Goal: Task Accomplishment & Management: Complete application form

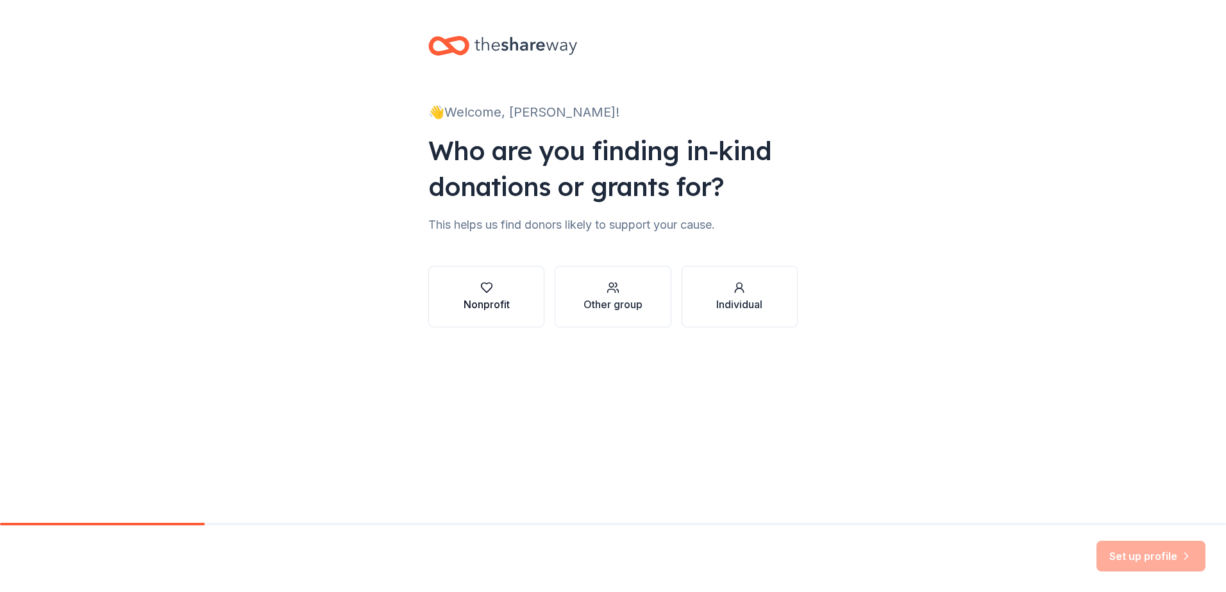
click at [483, 301] on div "Nonprofit" at bounding box center [486, 304] width 46 height 15
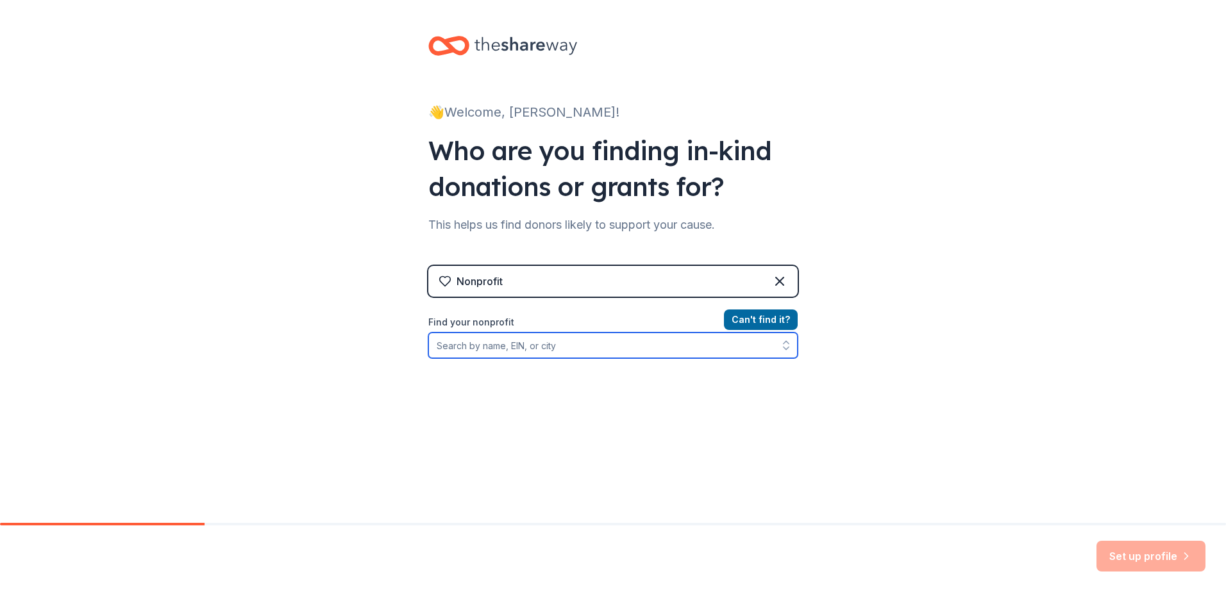
click at [779, 345] on icon "button" at bounding box center [785, 345] width 13 height 13
type input "Operation Christmas Child: Samaritans Purse"
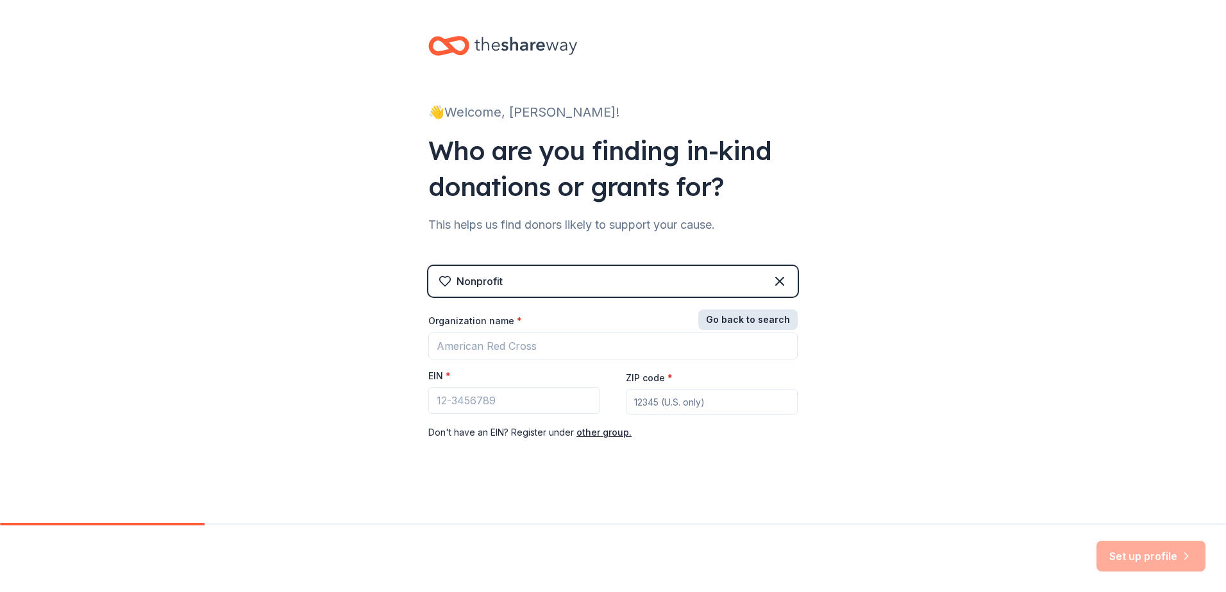
click at [766, 315] on button "Go back to search" at bounding box center [747, 320] width 99 height 21
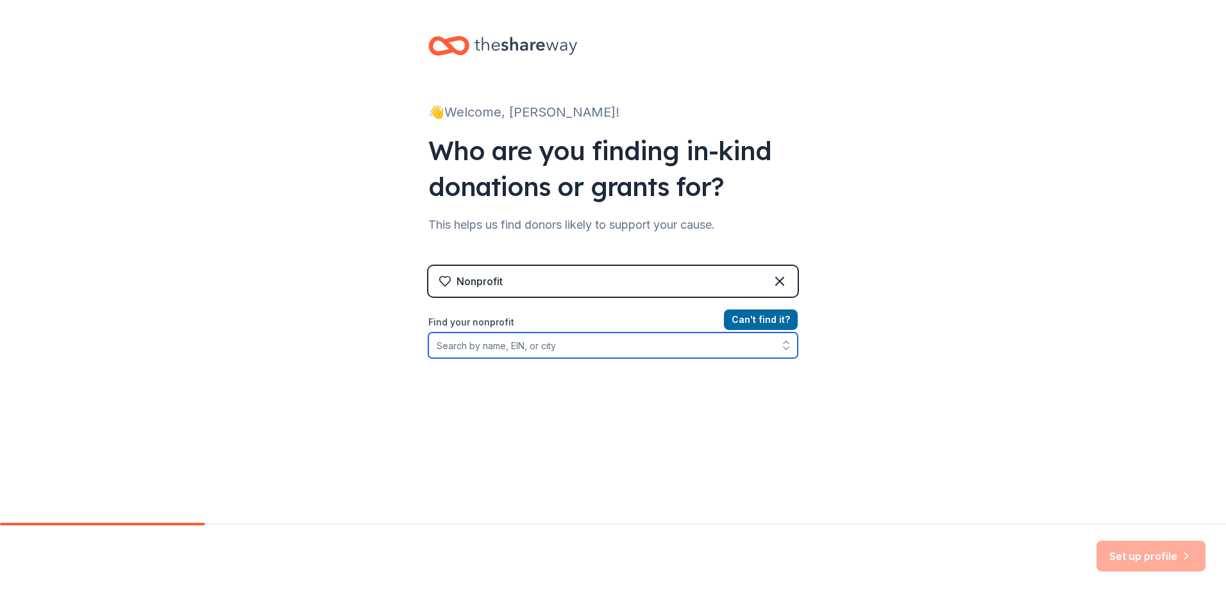
click at [583, 346] on input "Find your nonprofit" at bounding box center [612, 346] width 369 height 26
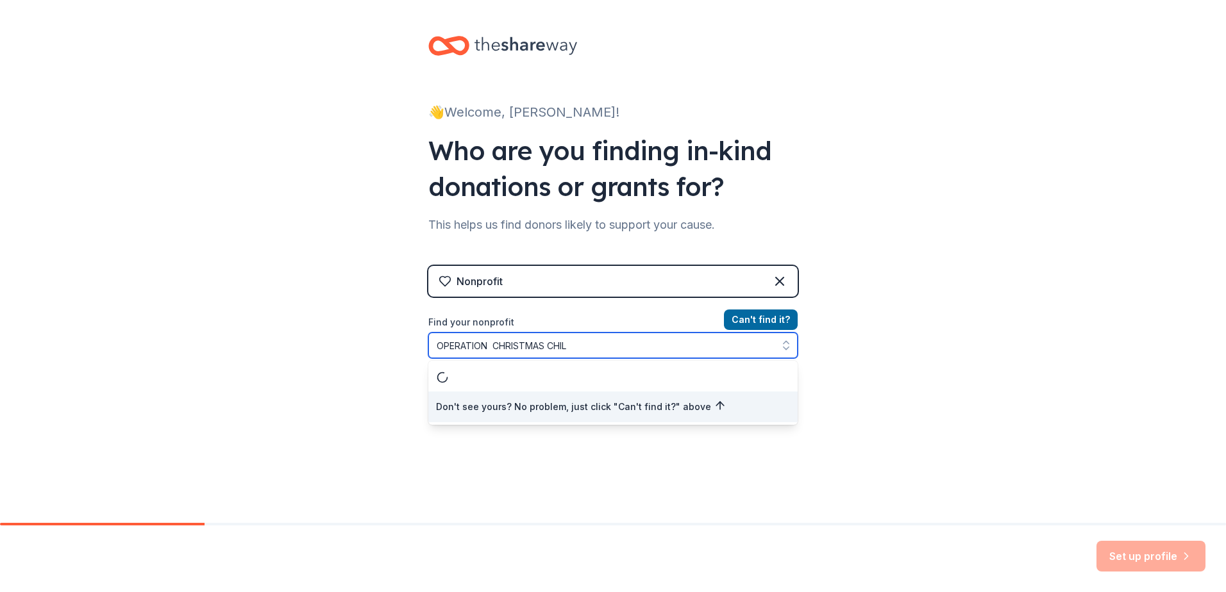
type input "OPERATION CHRISTMAS CHILD"
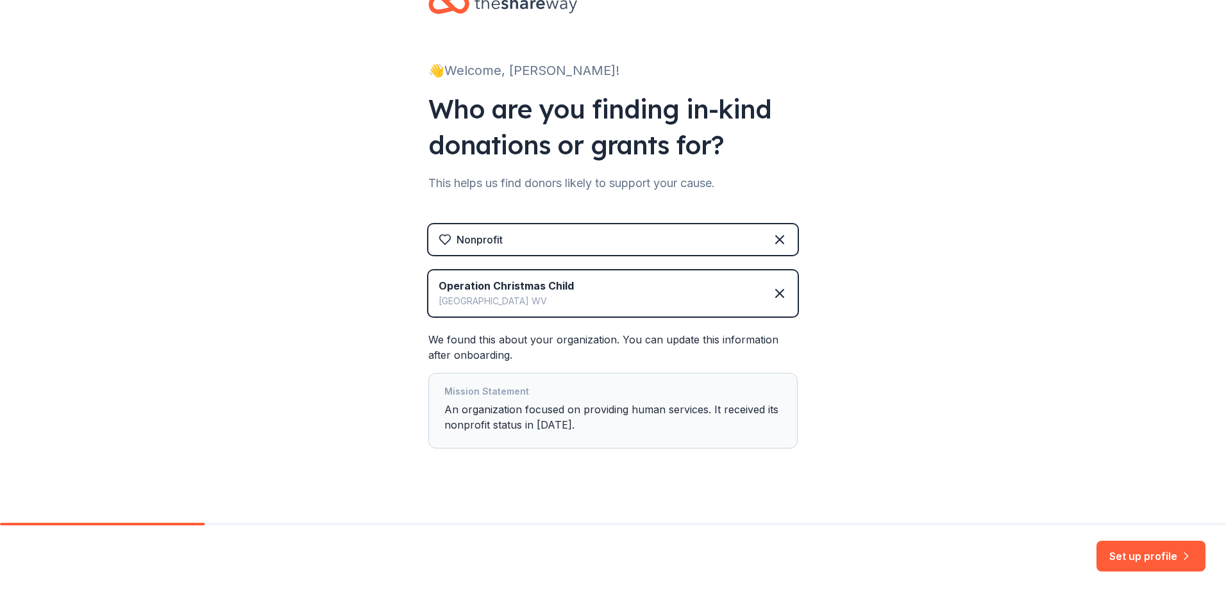
scroll to position [41, 0]
drag, startPoint x: 1153, startPoint y: 553, endPoint x: 1189, endPoint y: 514, distance: 53.5
click at [1154, 553] on button "Set up profile" at bounding box center [1150, 556] width 109 height 31
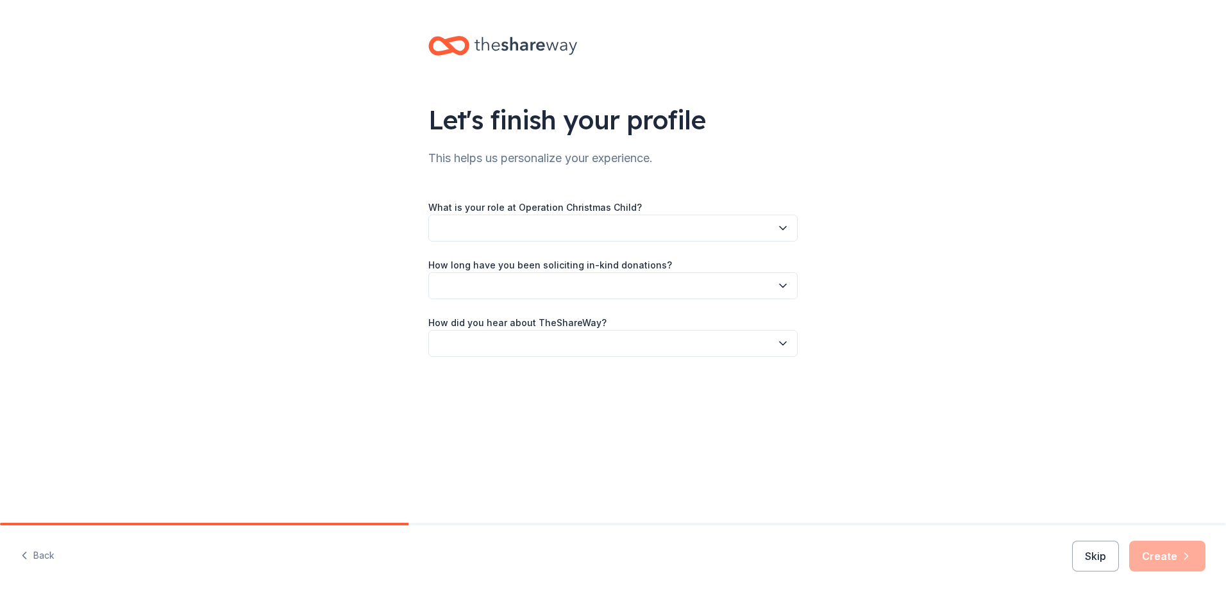
click at [784, 229] on icon "button" at bounding box center [782, 228] width 13 height 13
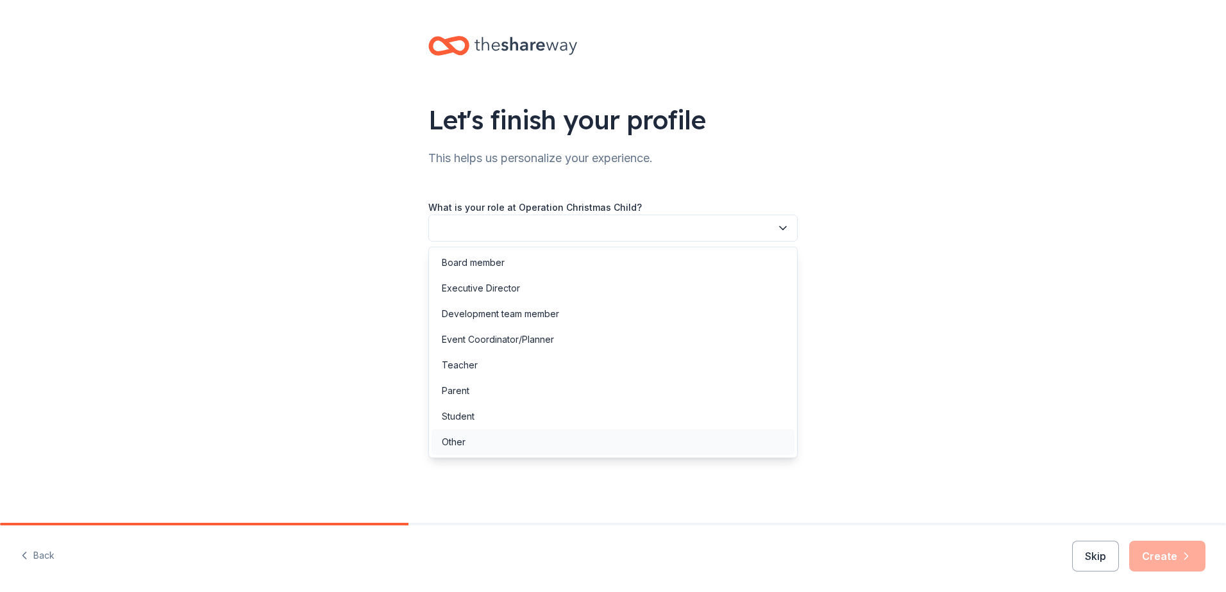
click at [463, 438] on div "Other" at bounding box center [454, 442] width 24 height 15
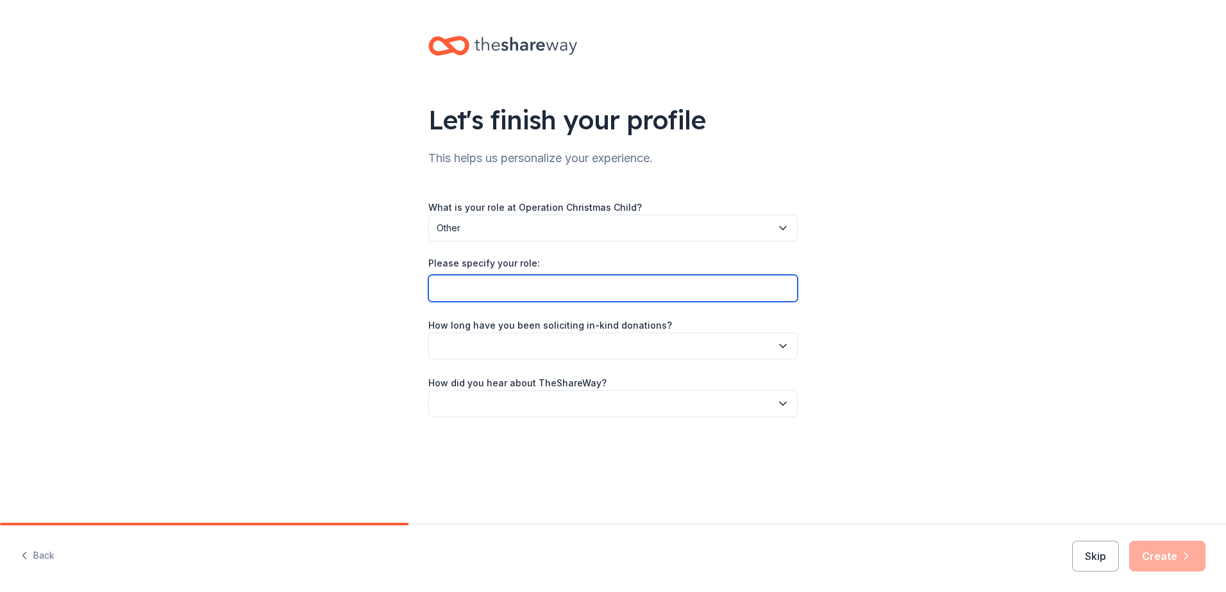
click at [597, 291] on input "Please specify your role:" at bounding box center [612, 288] width 369 height 27
type input "c"
type input "[DEMOGRAPHIC_DATA] Organization Volunteer"
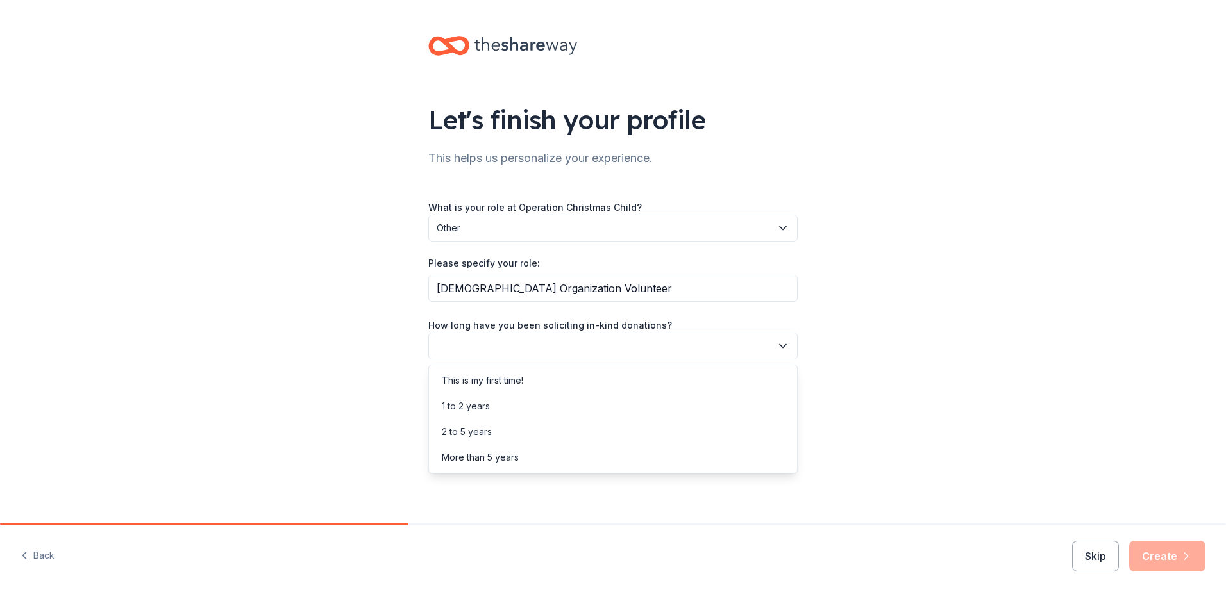
click at [785, 343] on icon "button" at bounding box center [782, 346] width 13 height 13
click at [556, 377] on div "This is my first time!" at bounding box center [612, 381] width 363 height 26
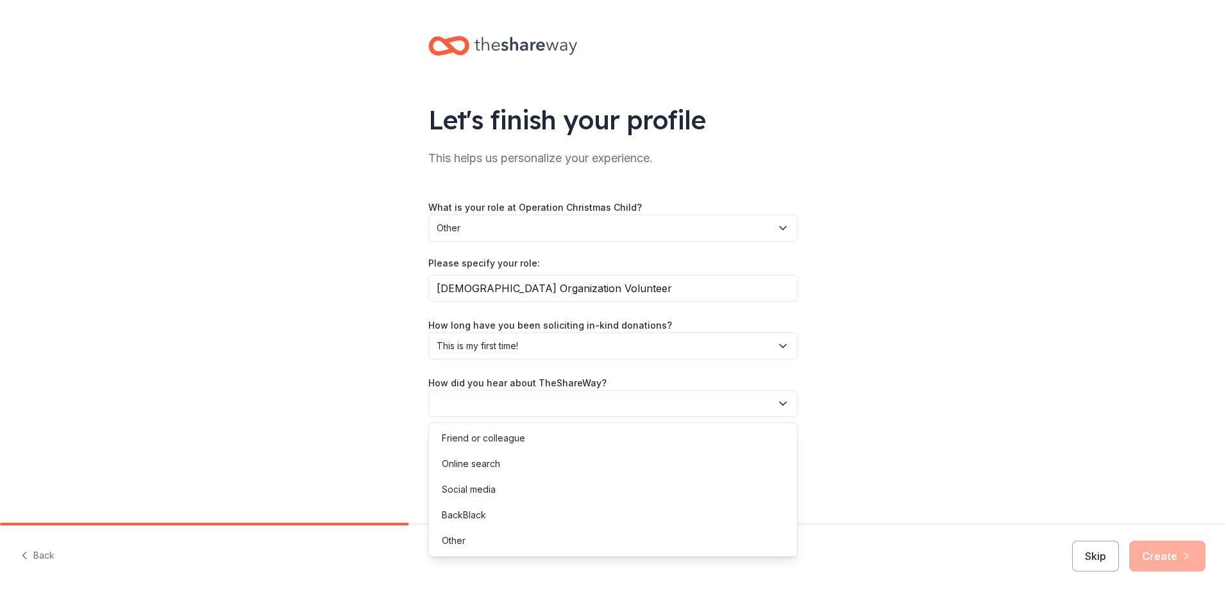
click at [785, 403] on icon "button" at bounding box center [782, 403] width 13 height 13
click at [508, 462] on div "Online search" at bounding box center [612, 464] width 363 height 26
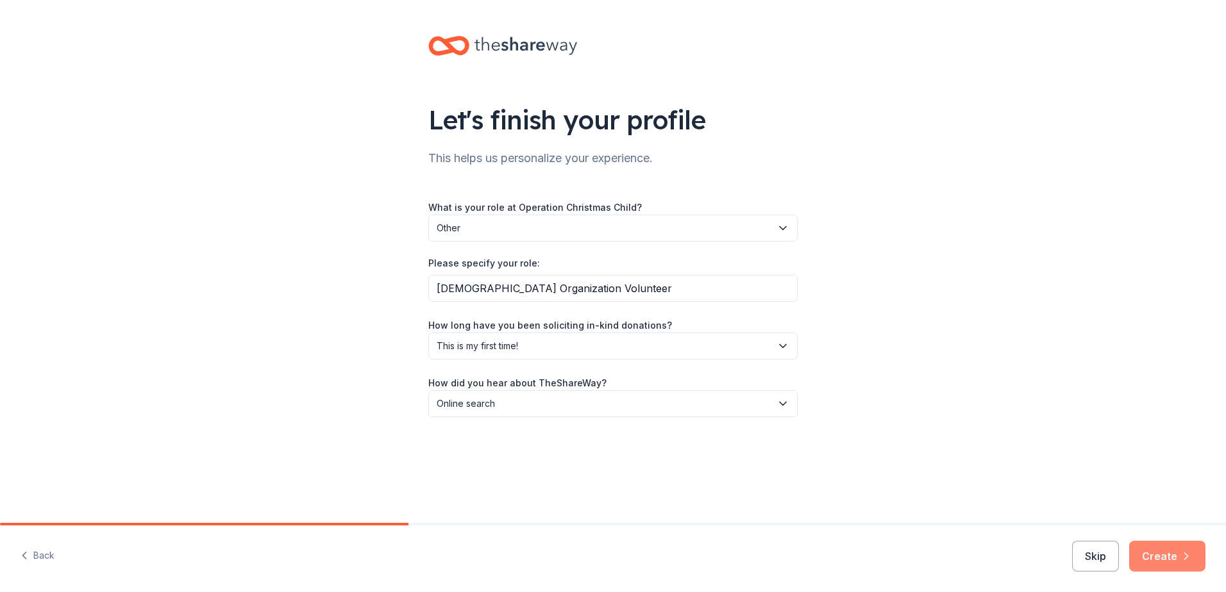
click at [1161, 551] on button "Create" at bounding box center [1167, 556] width 76 height 31
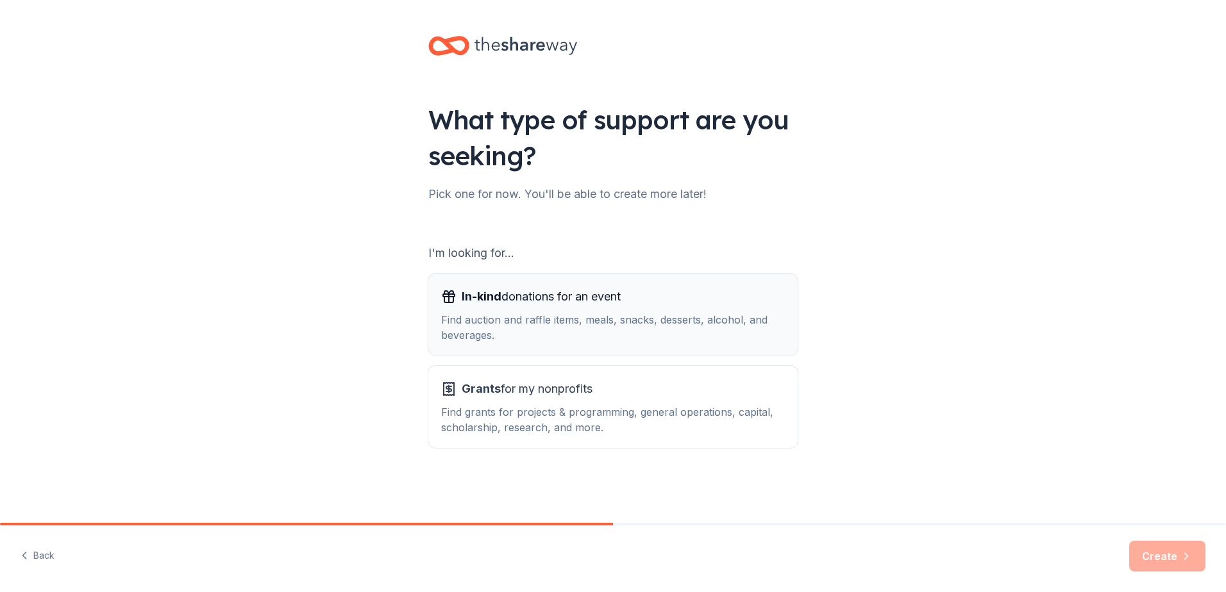
click at [575, 291] on span "In-kind donations for an event" at bounding box center [541, 297] width 159 height 21
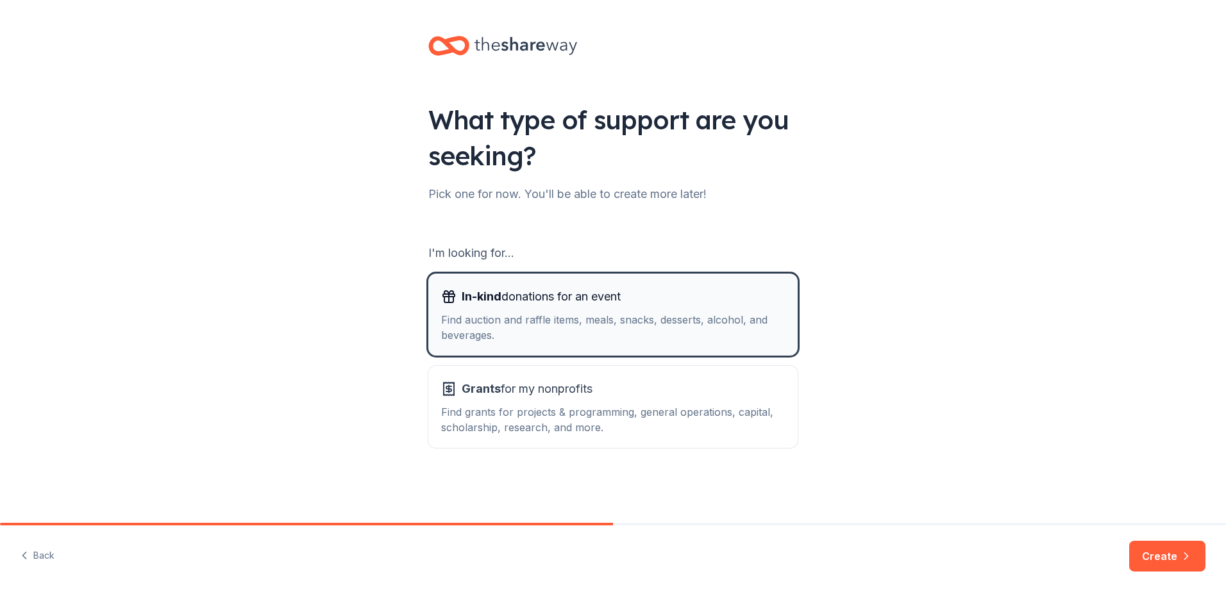
click at [539, 338] on div "Find auction and raffle items, meals, snacks, desserts, alcohol, and beverages." at bounding box center [613, 327] width 344 height 31
click at [1167, 549] on button "Create" at bounding box center [1167, 556] width 76 height 31
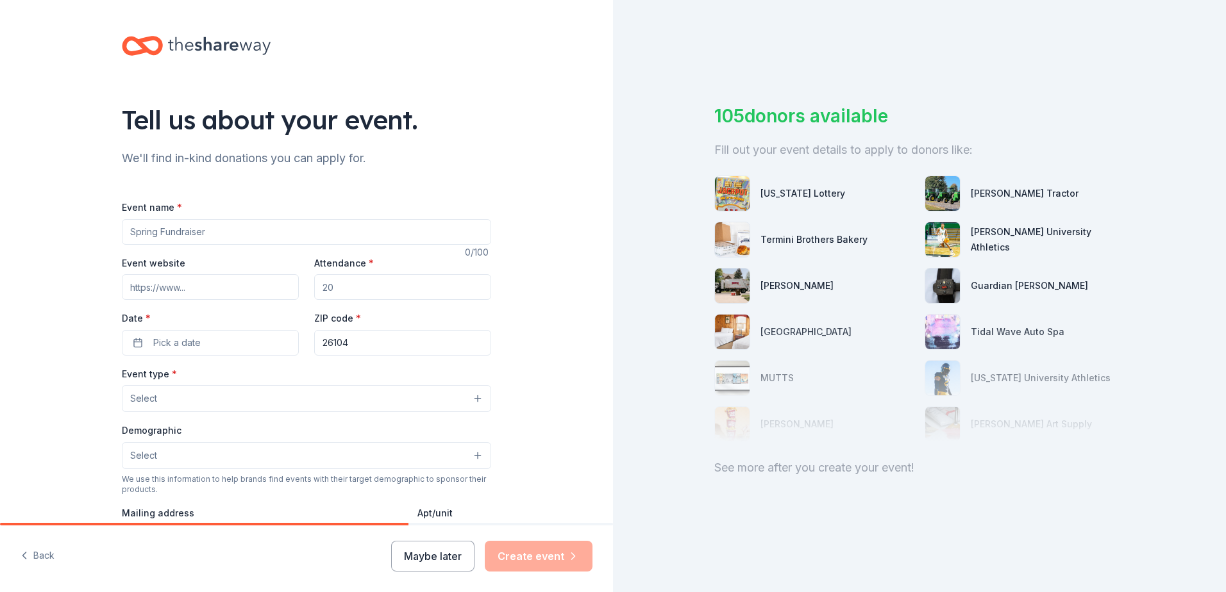
drag, startPoint x: 238, startPoint y: 231, endPoint x: 232, endPoint y: 226, distance: 8.2
click at [239, 231] on input "Event name *" at bounding box center [306, 232] width 369 height 26
type input "Sends Christmas Child Shoeboxes to Children in Need"
click at [212, 288] on input "Event website" at bounding box center [210, 287] width 177 height 26
type input "i"
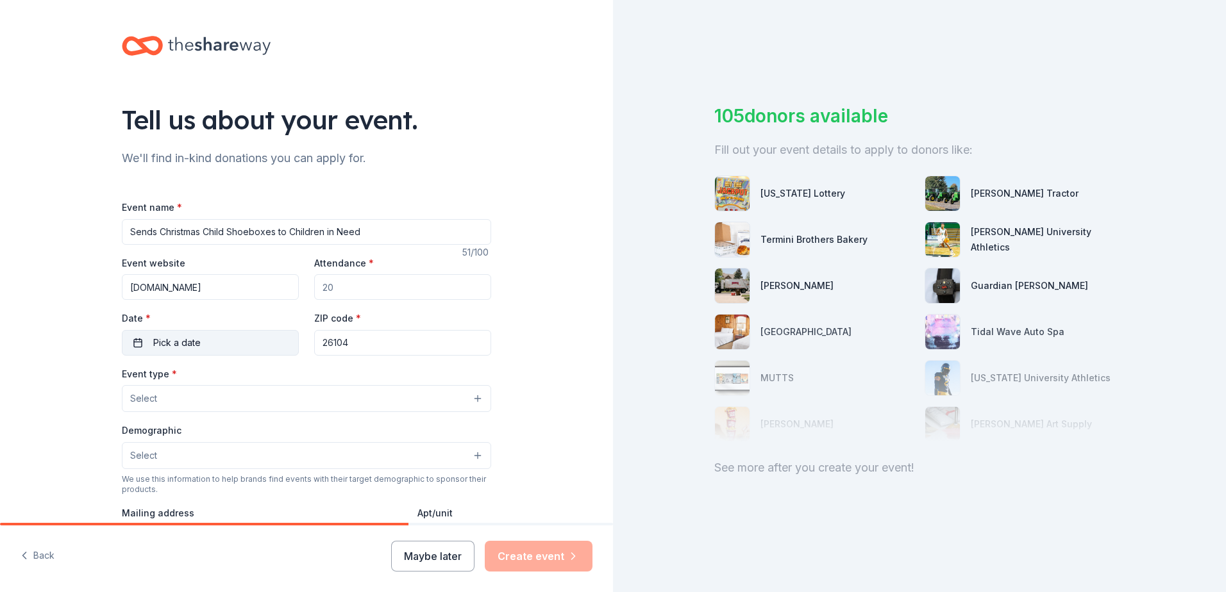
type input "[DOMAIN_NAME]"
click at [220, 346] on button "Pick a date" at bounding box center [210, 343] width 177 height 26
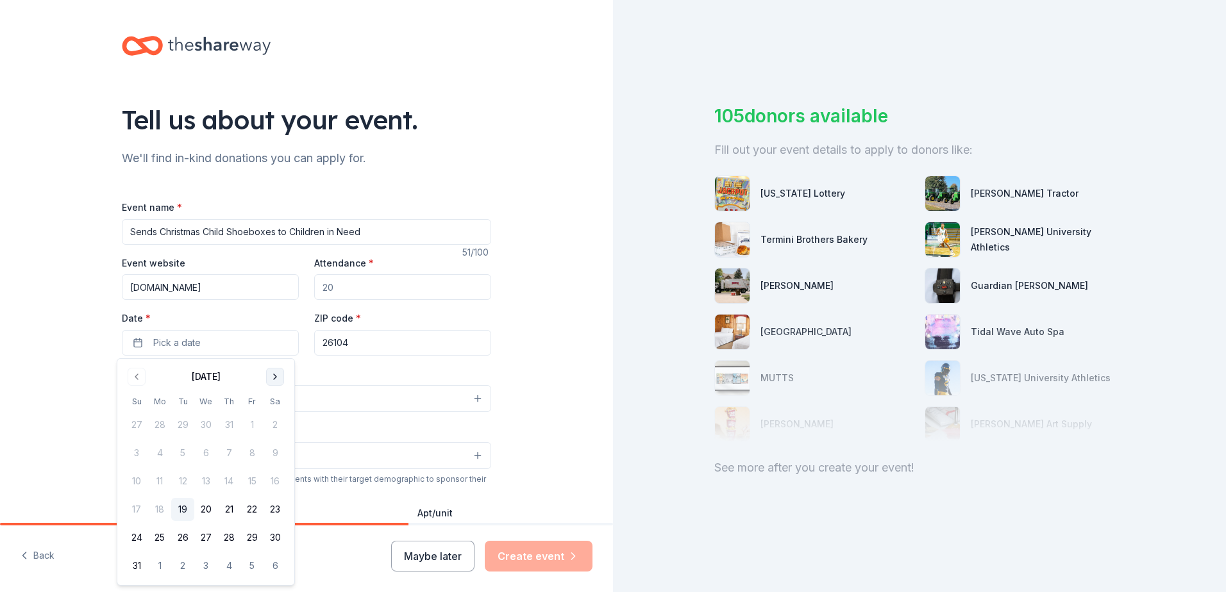
click at [275, 375] on button "Go to next month" at bounding box center [275, 377] width 18 height 18
click at [275, 478] on button "18" at bounding box center [274, 481] width 23 height 23
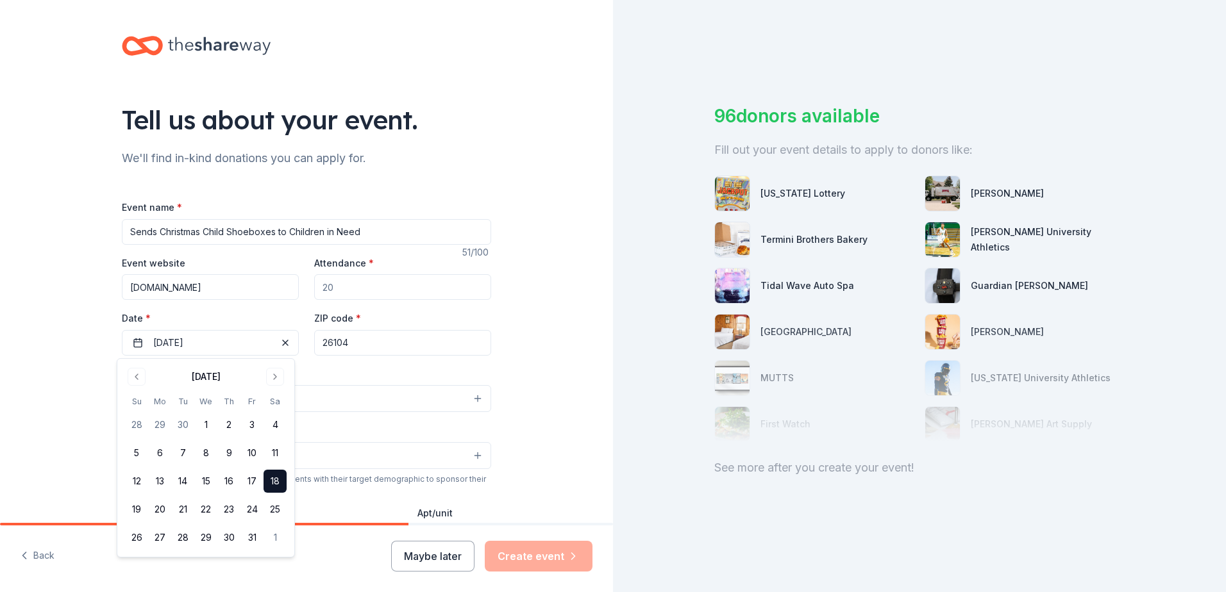
click at [375, 313] on div "ZIP code * 26104" at bounding box center [402, 333] width 177 height 46
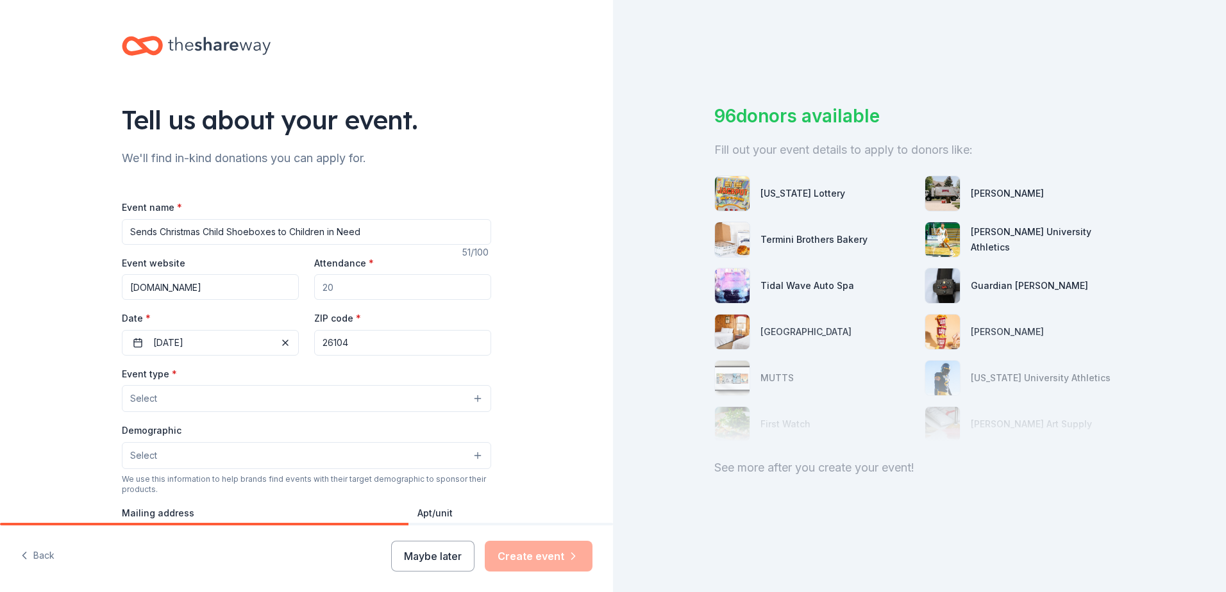
click at [370, 342] on input "26104" at bounding box center [402, 343] width 177 height 26
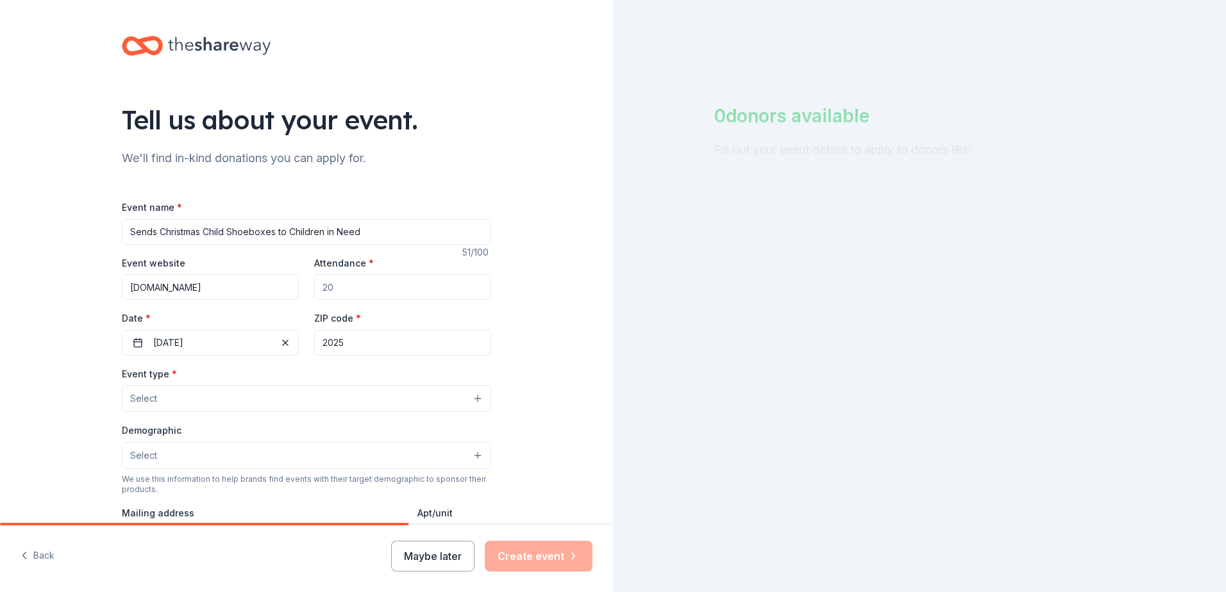
type input "2025"
click at [351, 287] on input "Attendance *" at bounding box center [402, 287] width 177 height 26
type input "500"
click at [381, 321] on div "ZIP code * 2025" at bounding box center [402, 333] width 177 height 46
click at [367, 344] on input "2025" at bounding box center [402, 343] width 177 height 26
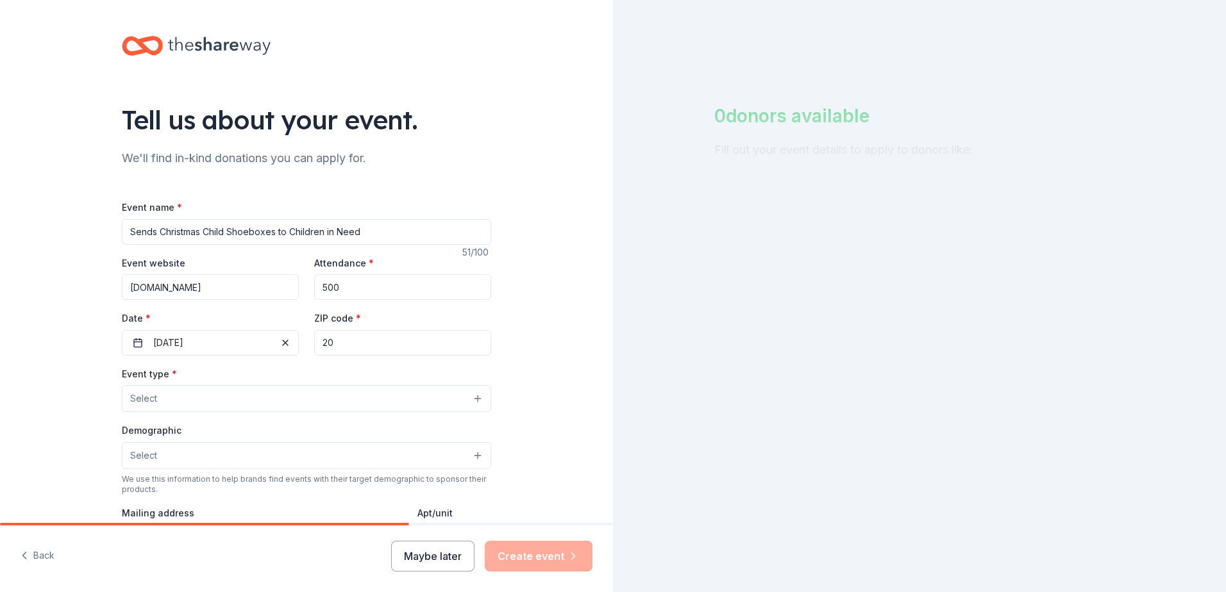
type input "2"
type input "33161"
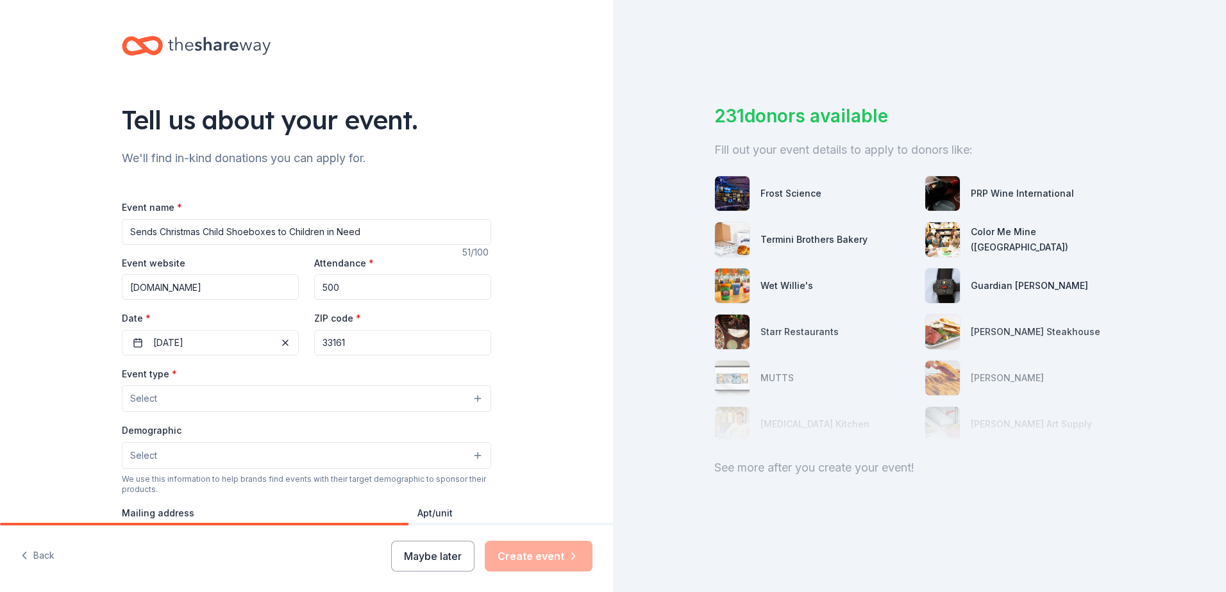
type input "50 ne 119th. street, [GEOGRAPHIC_DATA], [GEOGRAPHIC_DATA]."
type input "33161"
click at [474, 400] on button "Select" at bounding box center [306, 398] width 369 height 27
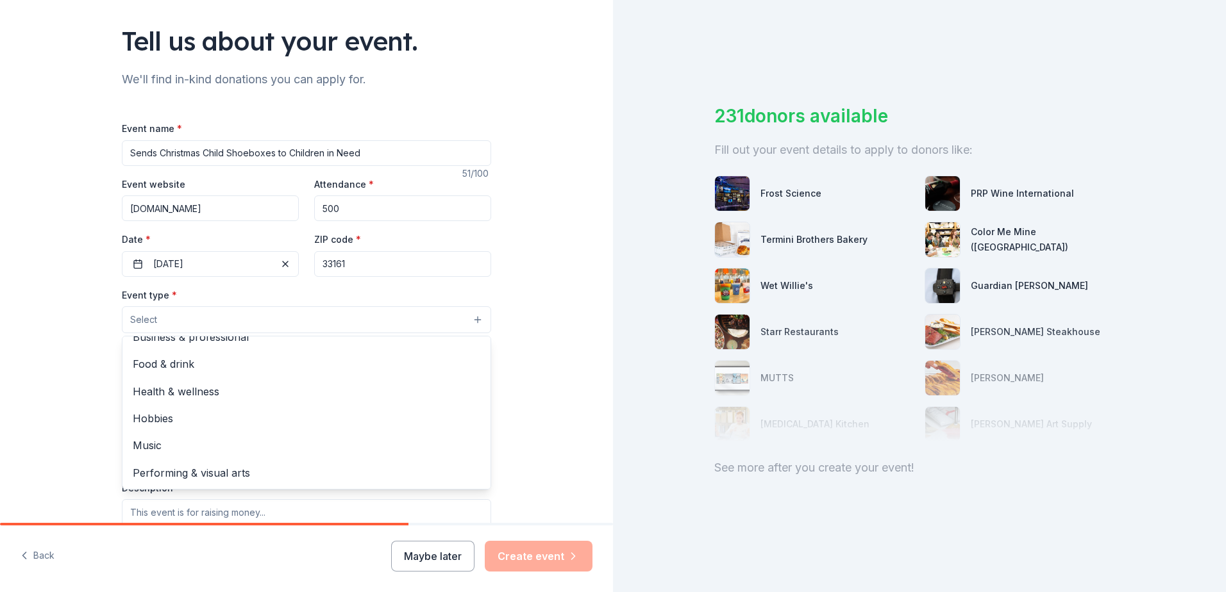
scroll to position [79, 0]
click at [222, 333] on div "Event type * Select Fundraiser Business & professional Food & drink Health & we…" at bounding box center [306, 422] width 369 height 270
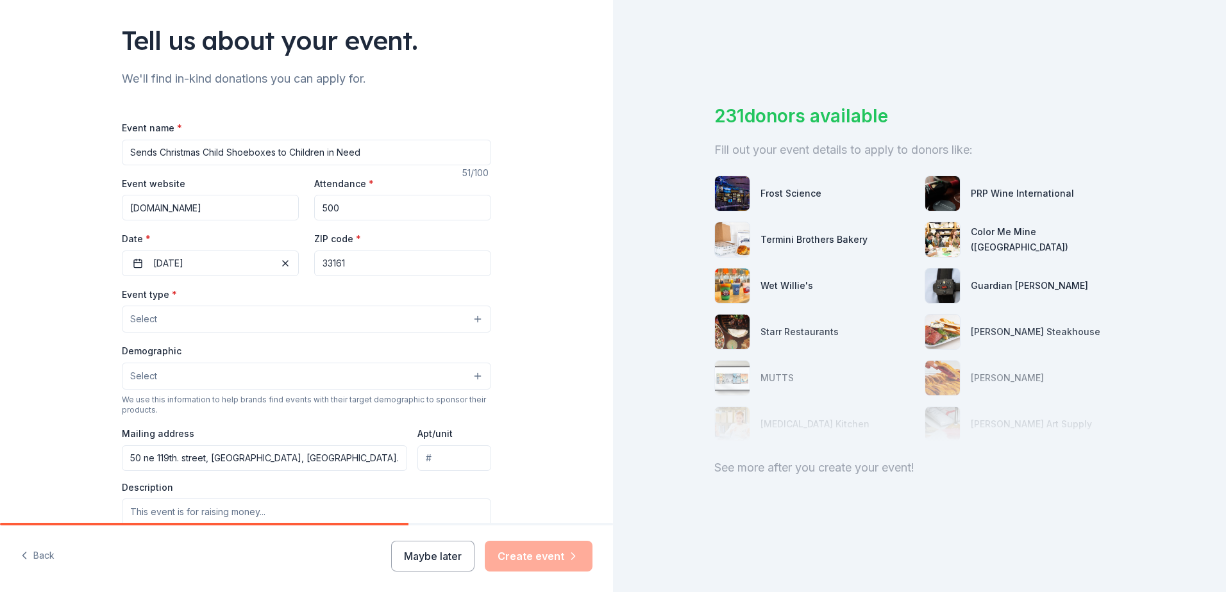
click at [471, 319] on button "Select" at bounding box center [306, 319] width 369 height 27
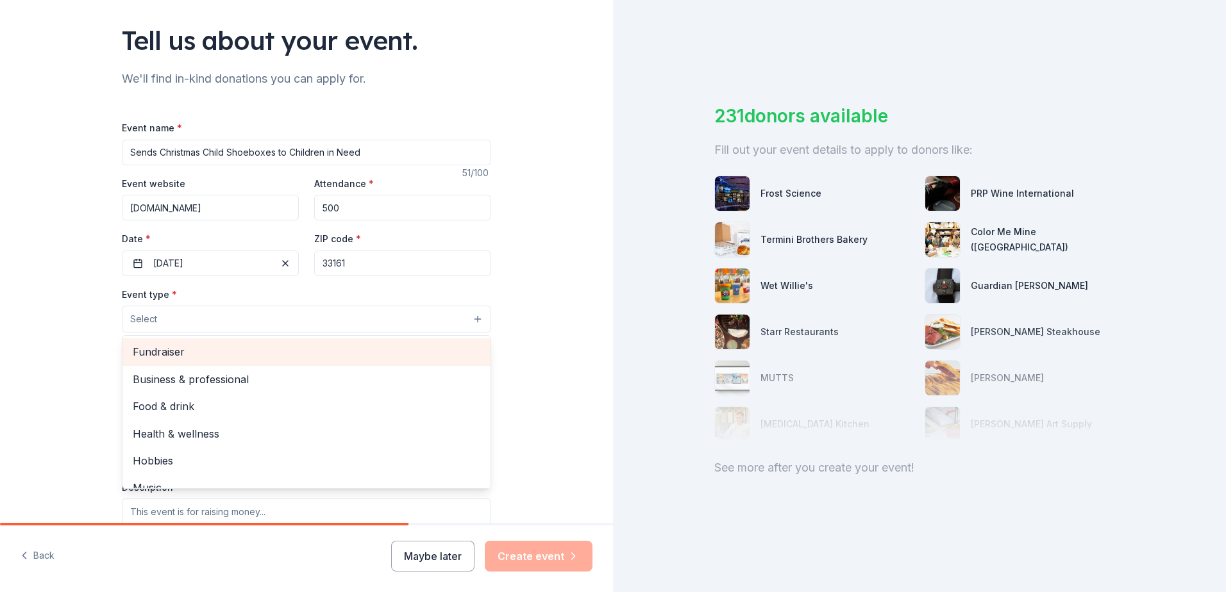
click at [243, 349] on span "Fundraiser" at bounding box center [306, 352] width 347 height 17
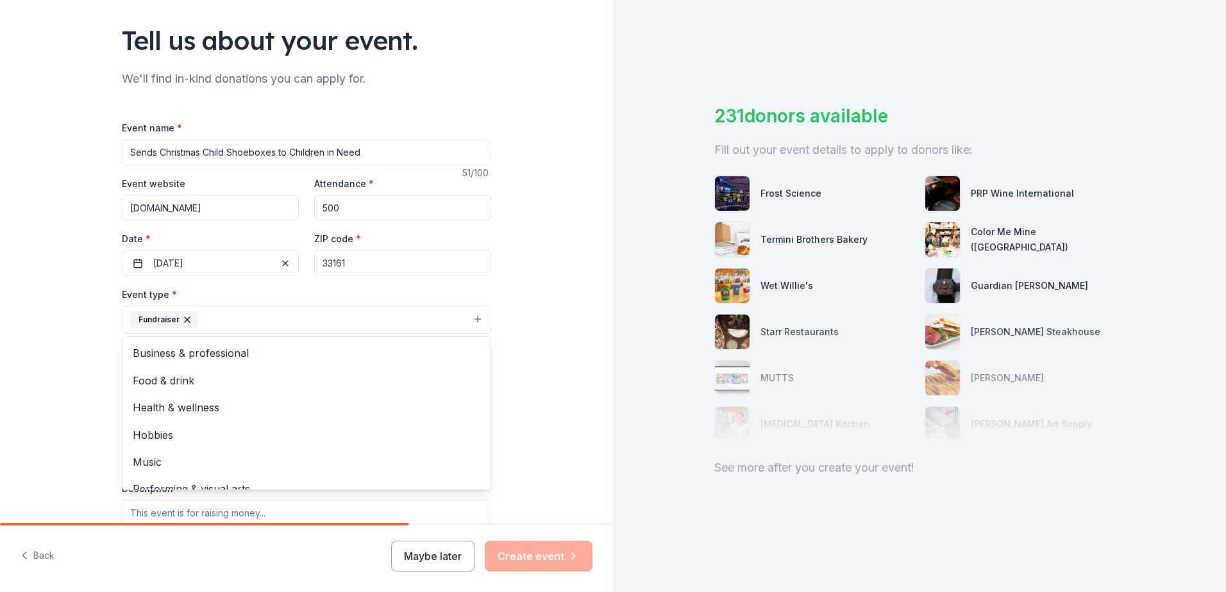
click at [599, 358] on div "Tell us about your event. We'll find in-kind donations you can apply for. Event…" at bounding box center [306, 348] width 613 height 854
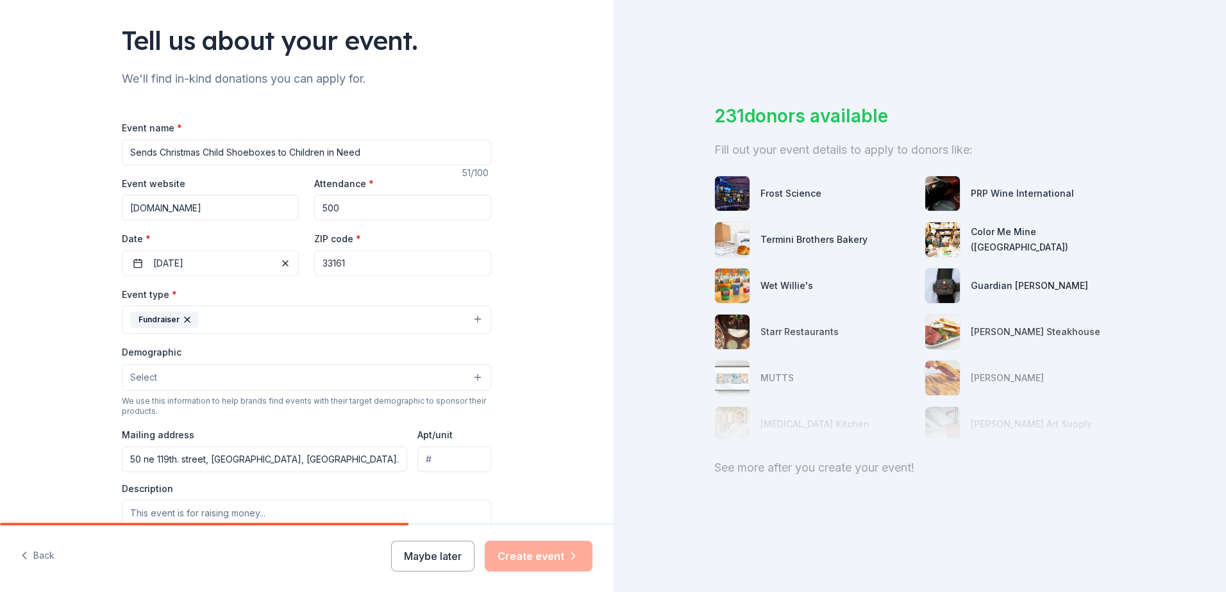
click at [472, 378] on button "Select" at bounding box center [306, 377] width 369 height 27
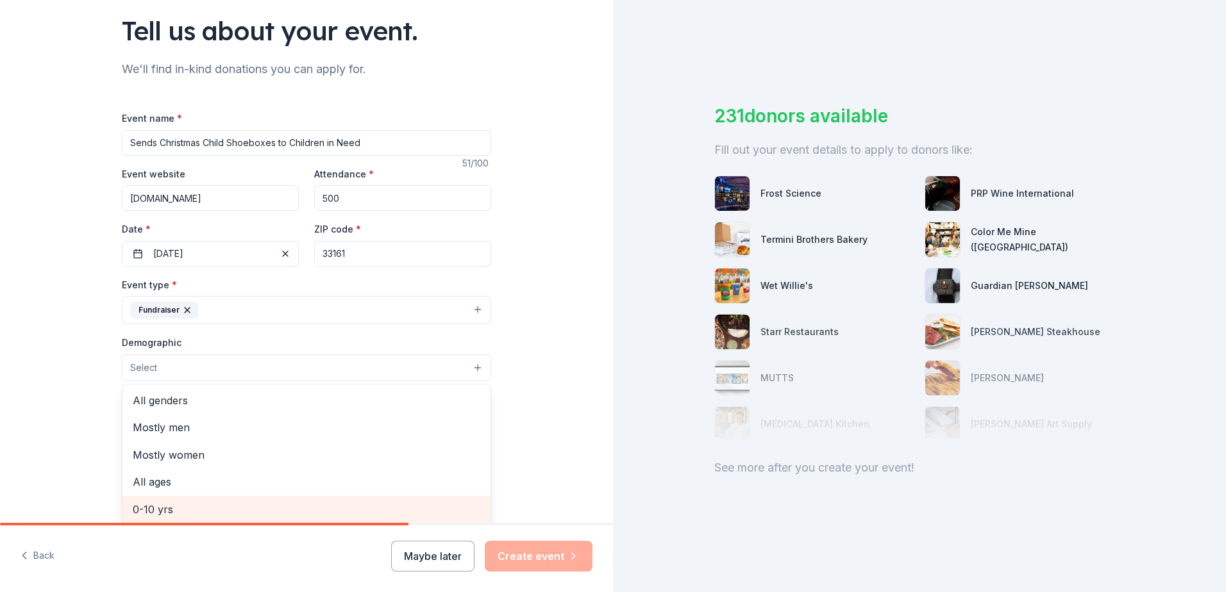
click at [173, 515] on span "0-10 yrs" at bounding box center [306, 509] width 347 height 17
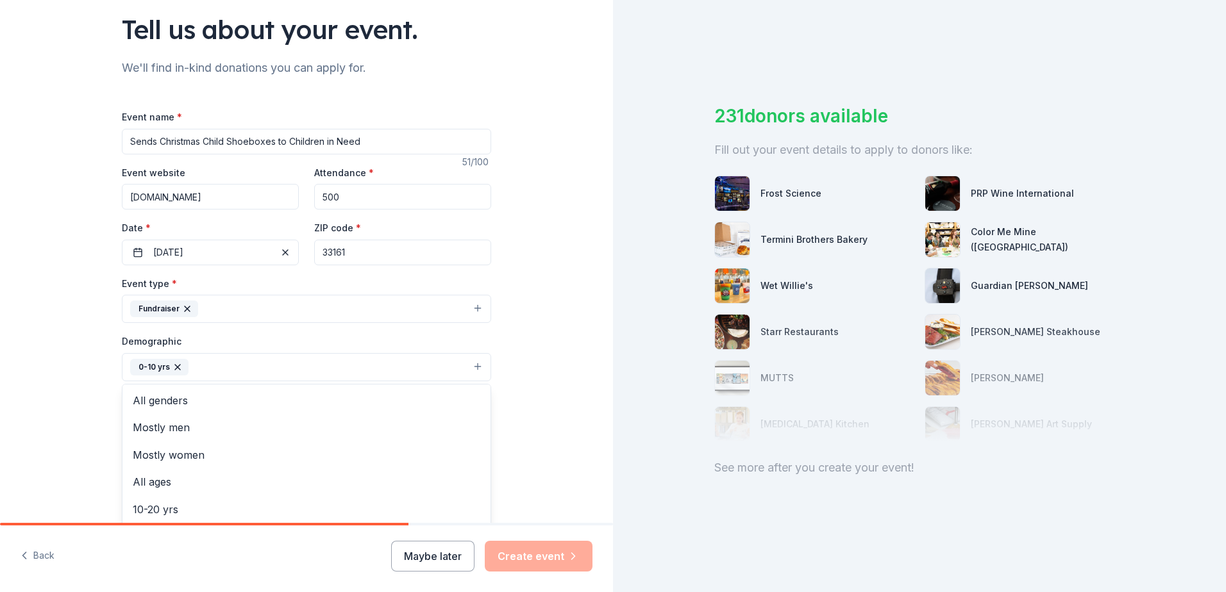
click at [640, 375] on div "Tell us about your event. We'll find in-kind donations you can apply for. Event…" at bounding box center [613, 296] width 1226 height 592
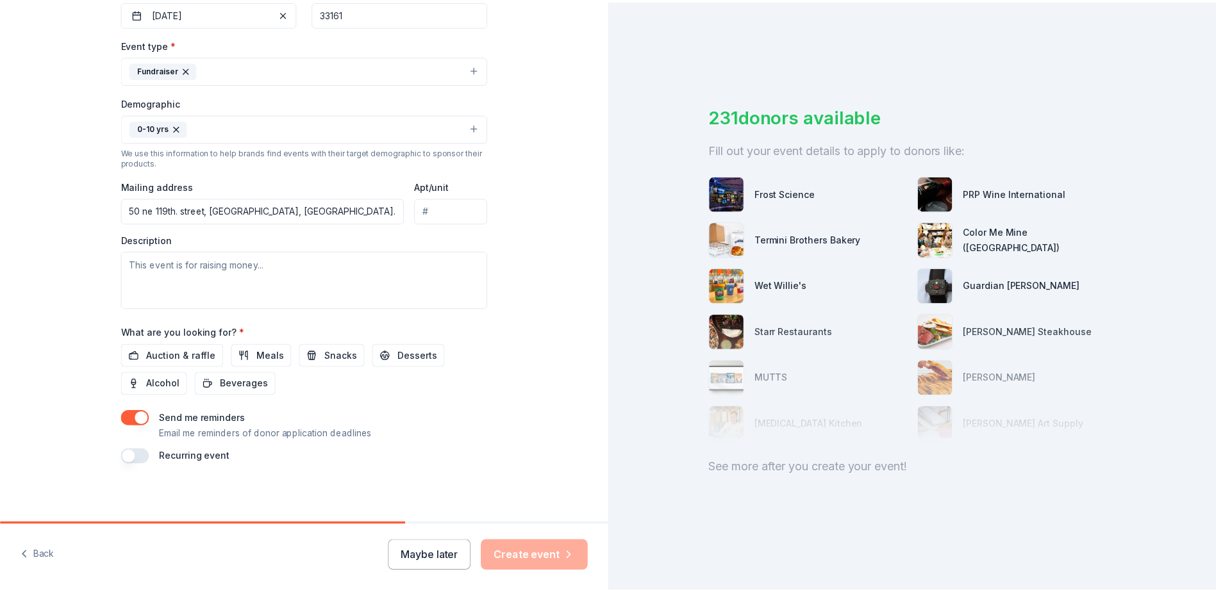
scroll to position [333, 0]
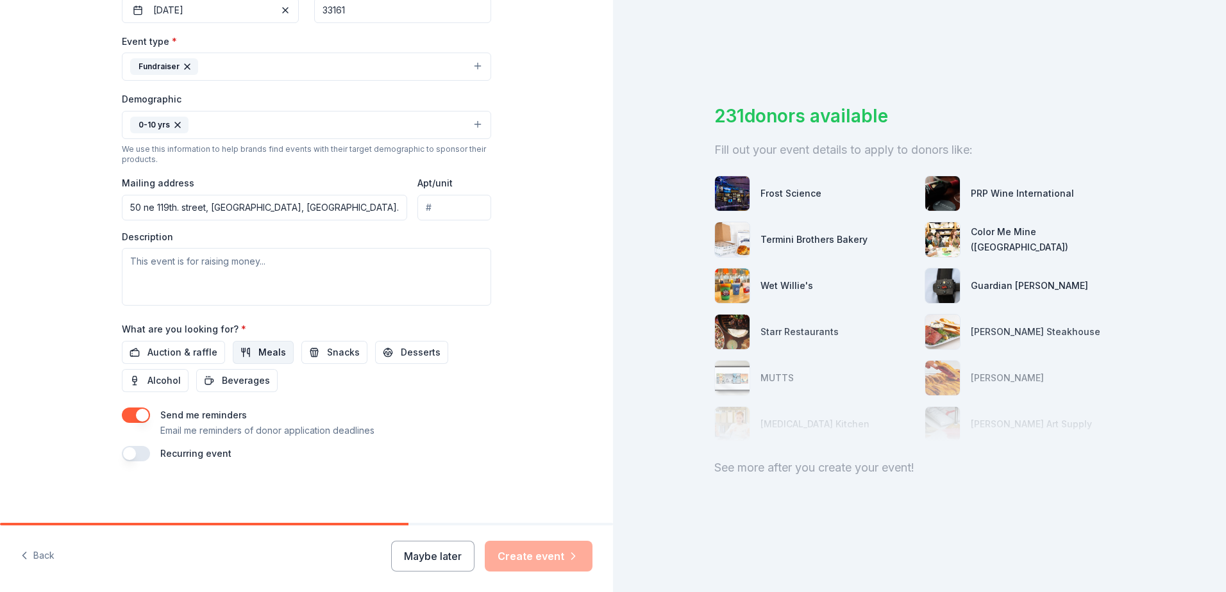
click at [278, 354] on button "Meals" at bounding box center [263, 352] width 61 height 23
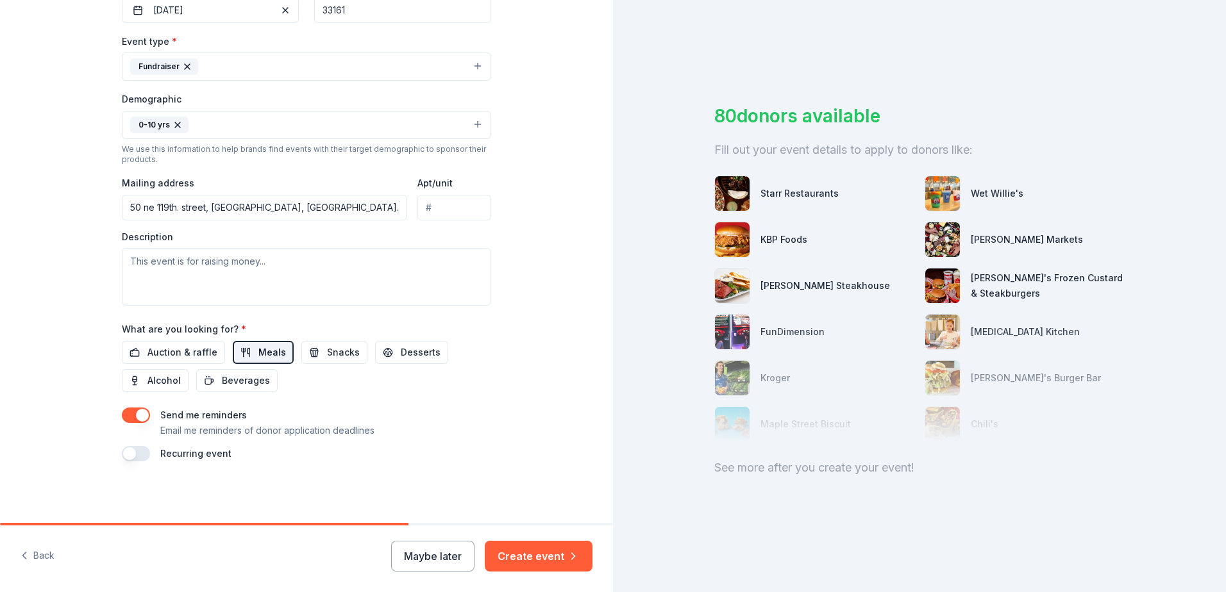
click at [271, 356] on span "Meals" at bounding box center [272, 352] width 28 height 15
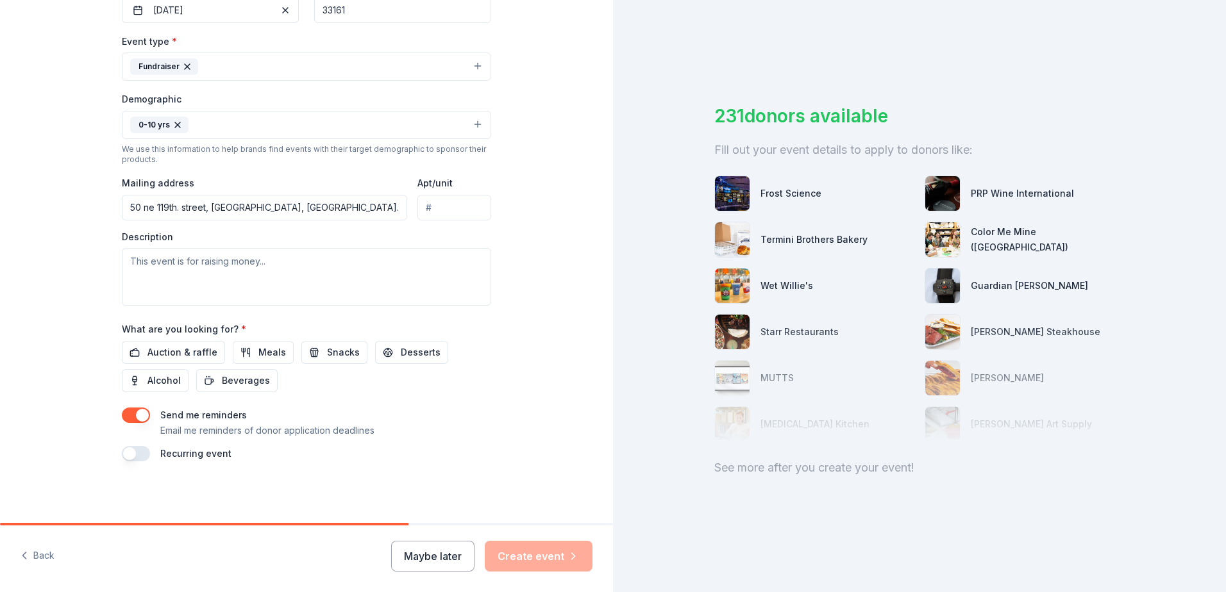
click at [127, 454] on button "button" at bounding box center [136, 453] width 28 height 15
click at [204, 350] on span "Auction & raffle" at bounding box center [182, 352] width 70 height 15
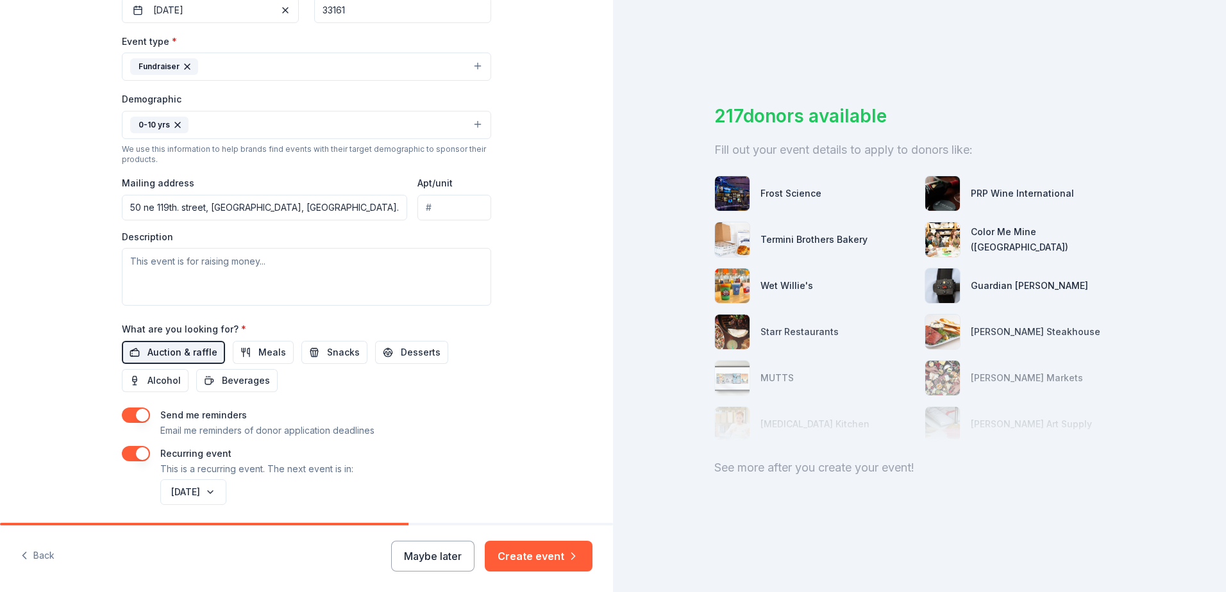
click at [207, 355] on span "Auction & raffle" at bounding box center [182, 352] width 70 height 15
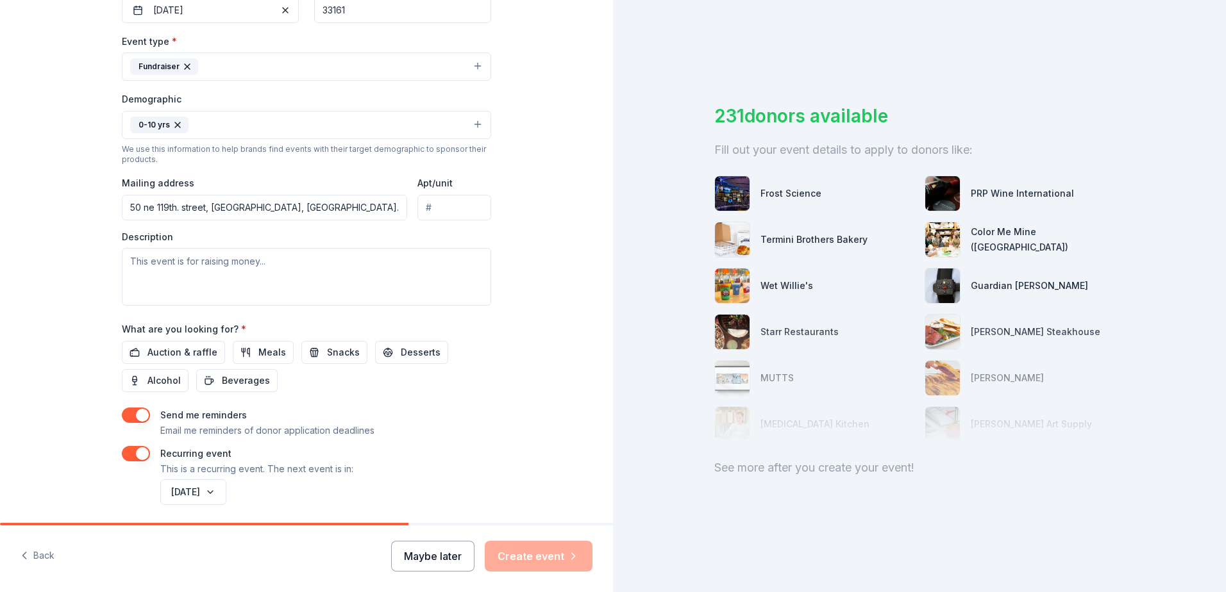
click at [441, 553] on button "Maybe later" at bounding box center [432, 556] width 83 height 31
drag, startPoint x: 537, startPoint y: 552, endPoint x: 544, endPoint y: 565, distance: 14.6
click at [544, 565] on div "Maybe later Create event" at bounding box center [491, 556] width 201 height 31
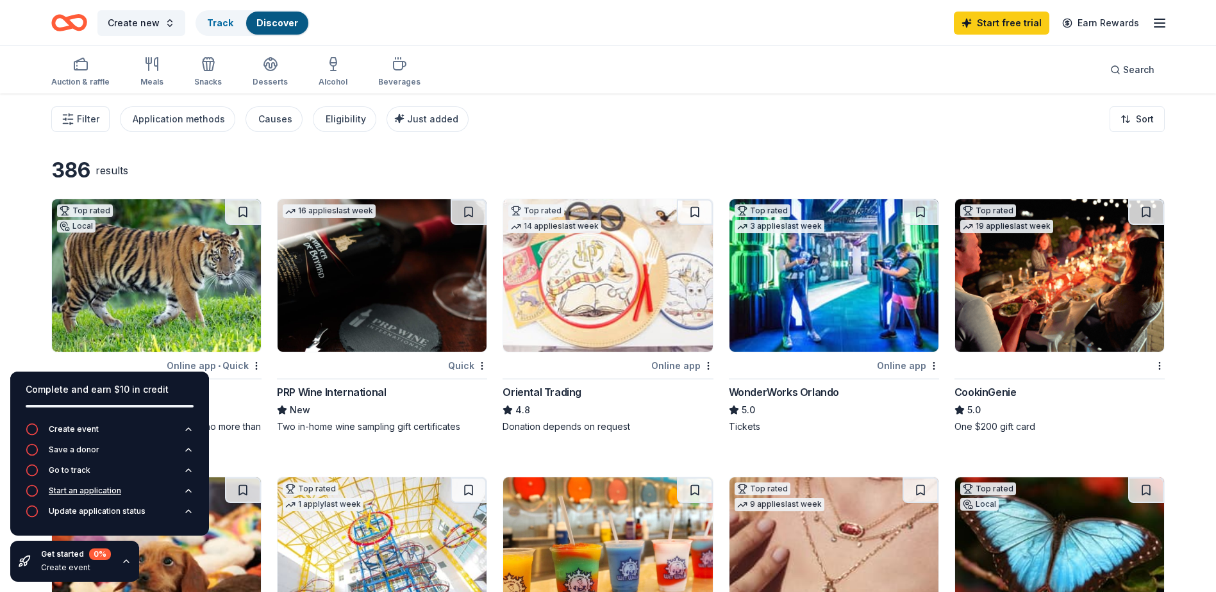
click at [119, 487] on div "Start an application" at bounding box center [85, 491] width 72 height 10
